Goal: Task Accomplishment & Management: Manage account settings

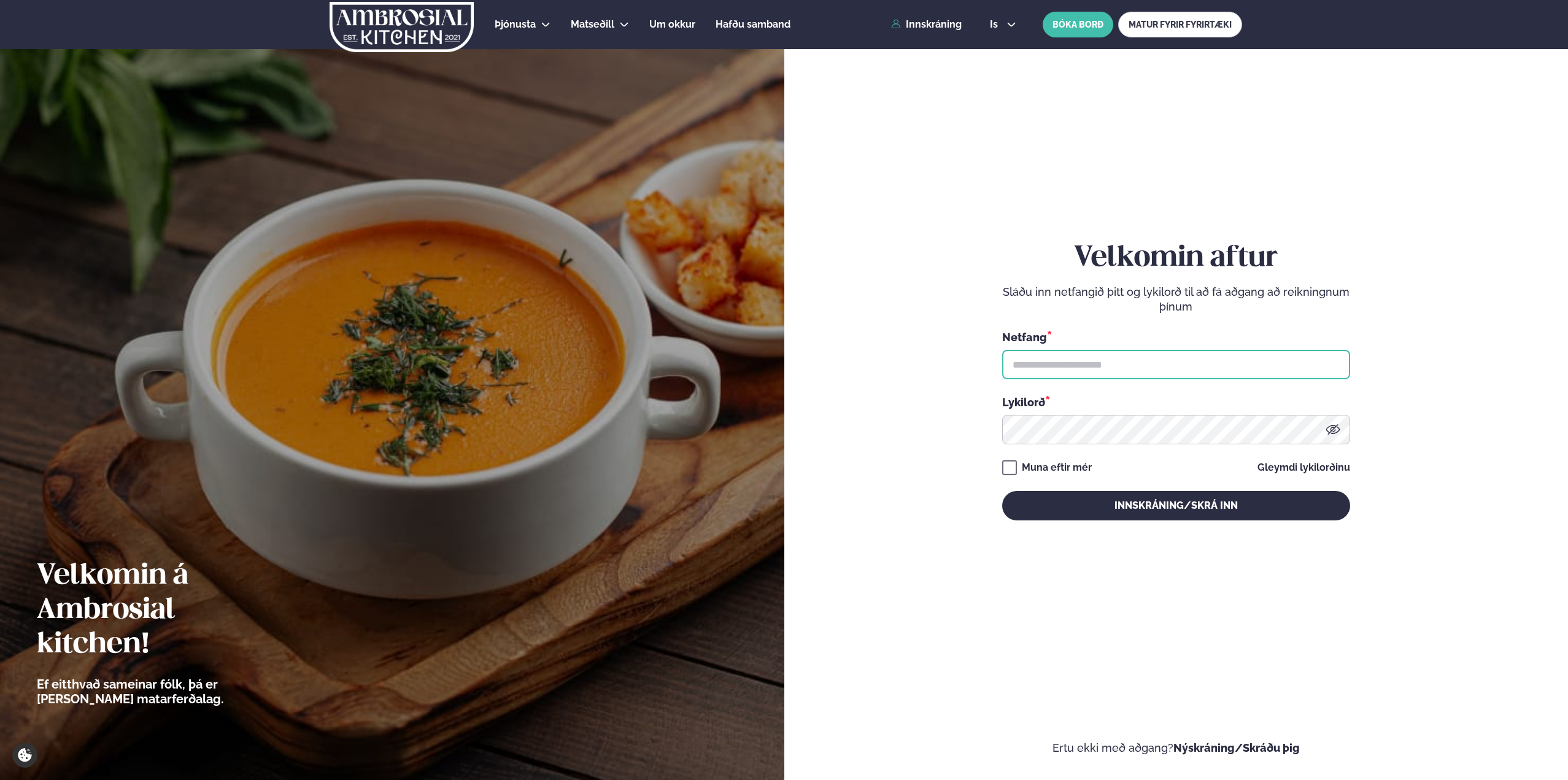
click at [1091, 368] on input "text" at bounding box center [1176, 364] width 348 height 29
type input "**********"
click at [1084, 411] on div "Lykilorð *" at bounding box center [1176, 418] width 348 height 50
click at [1002, 491] on button "Innskráning/Skrá inn" at bounding box center [1176, 505] width 348 height 29
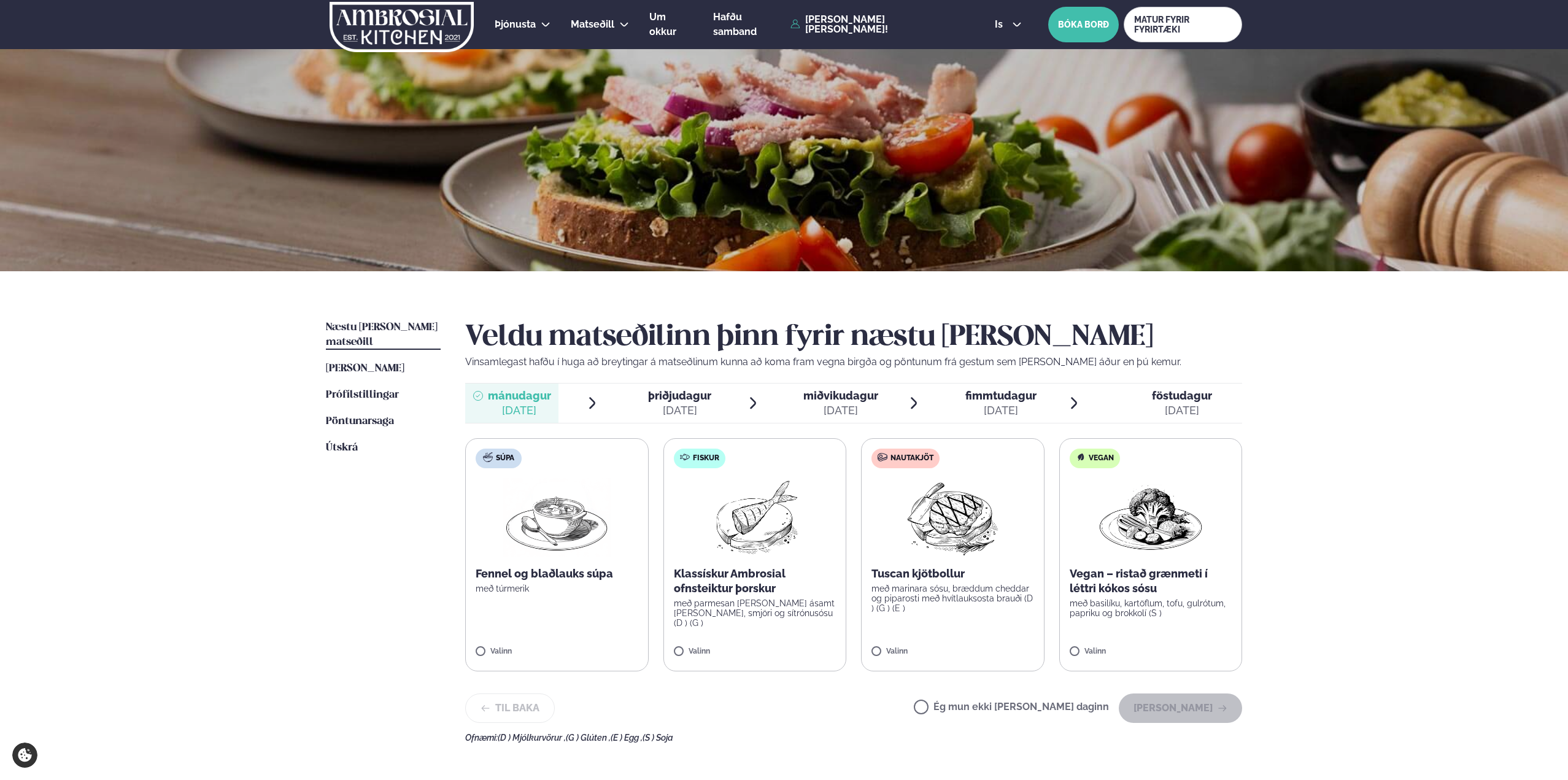
click at [694, 403] on div "þriðjudagur þri." at bounding box center [679, 396] width 64 height 15
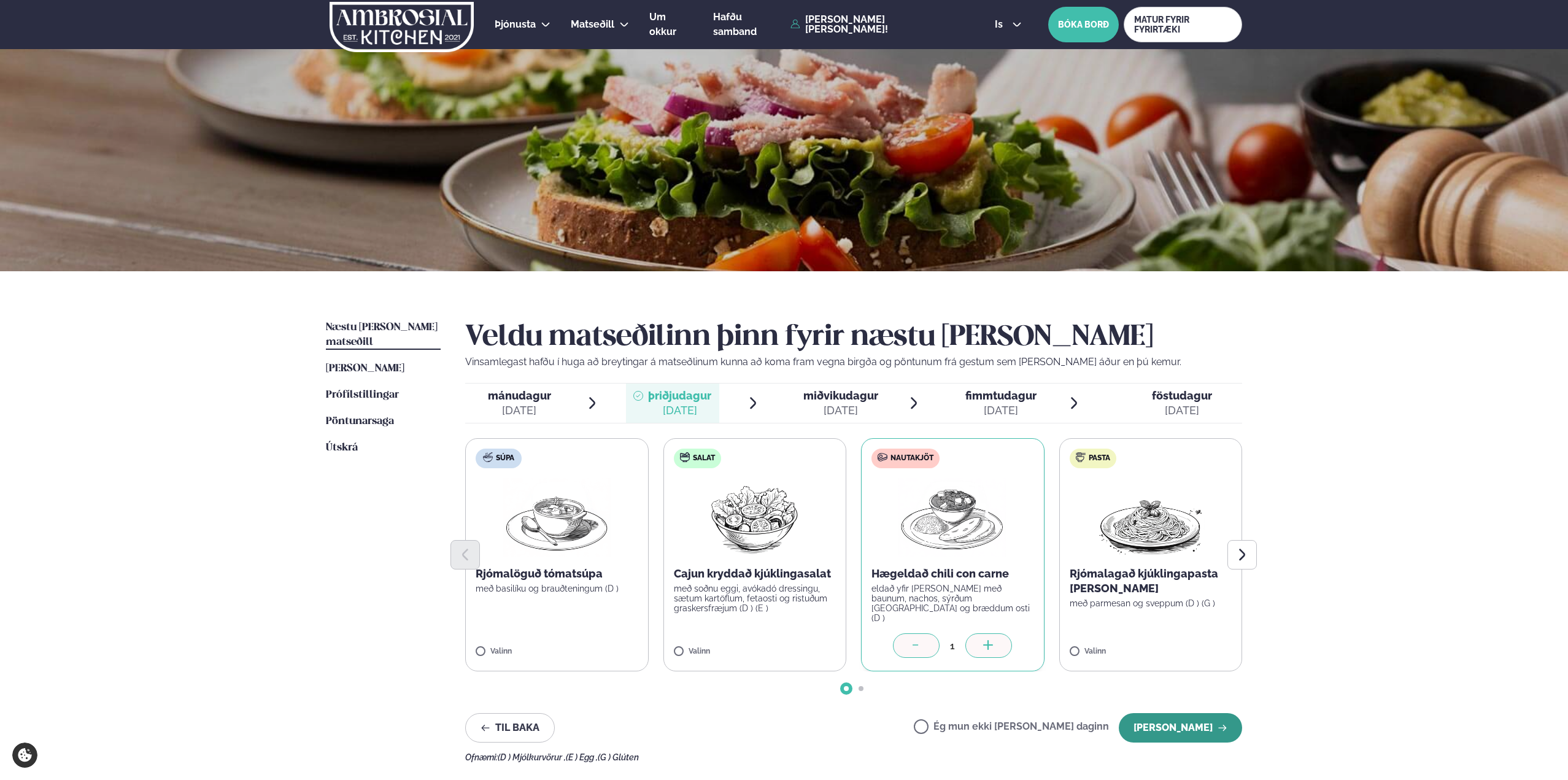
click at [1155, 722] on button "[PERSON_NAME]" at bounding box center [1180, 727] width 123 height 29
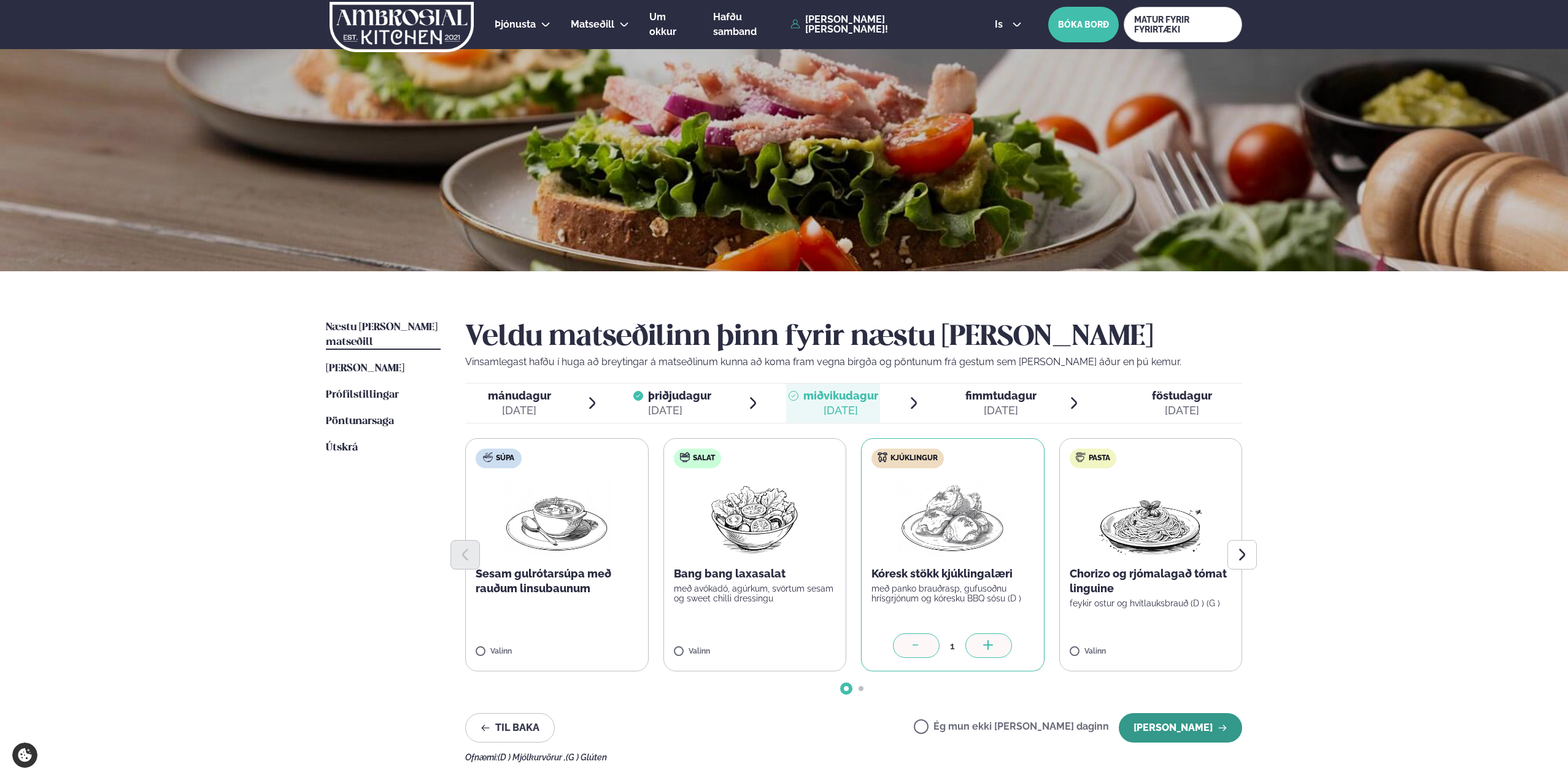
click at [1176, 735] on button "[PERSON_NAME]" at bounding box center [1180, 727] width 123 height 29
